Goal: Find specific page/section: Find specific page/section

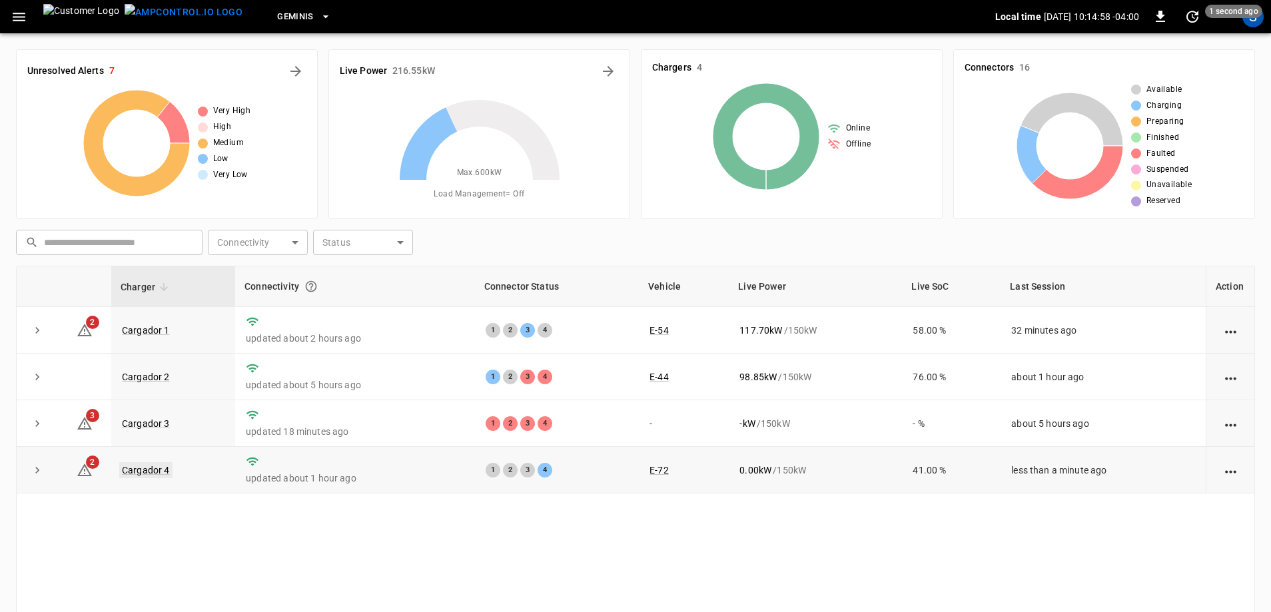
click at [159, 469] on link "Cargador 4" at bounding box center [145, 470] width 53 height 16
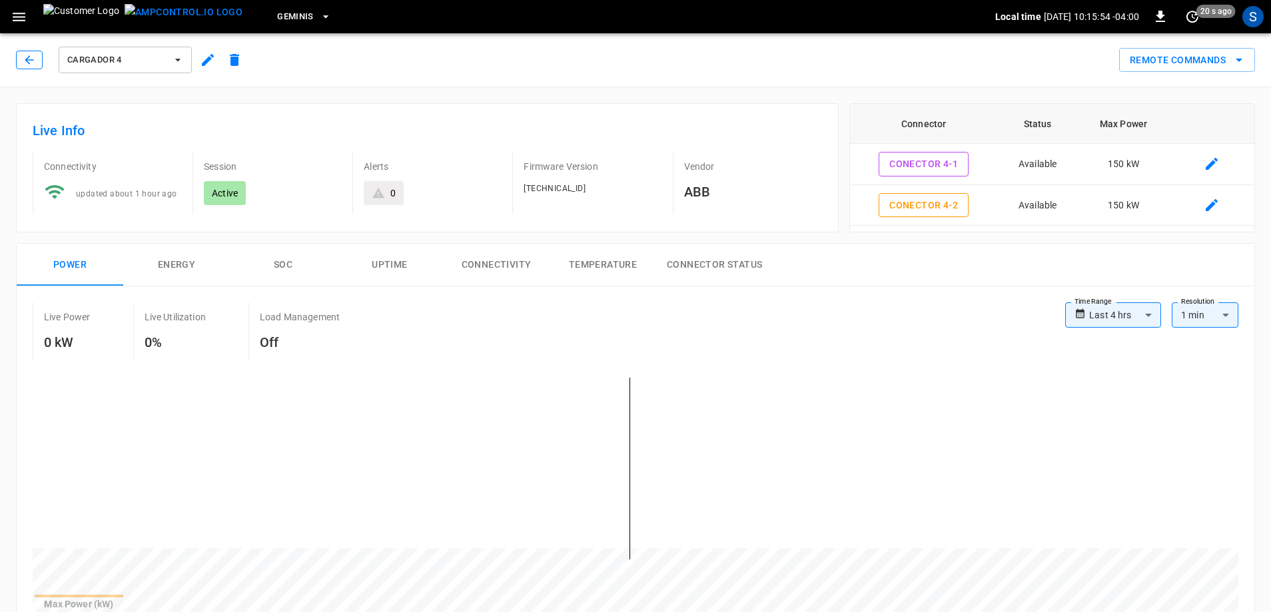
click at [37, 68] on button "button" at bounding box center [29, 60] width 27 height 19
